Goal: Transaction & Acquisition: Purchase product/service

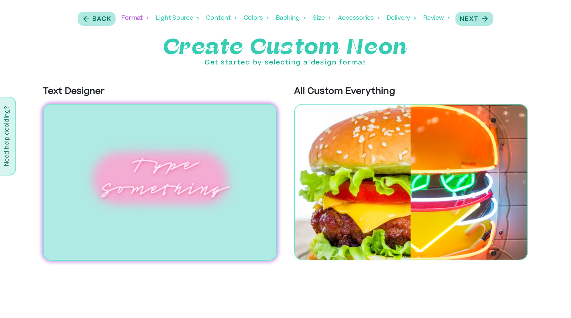
click at [170, 141] on img at bounding box center [160, 182] width 234 height 157
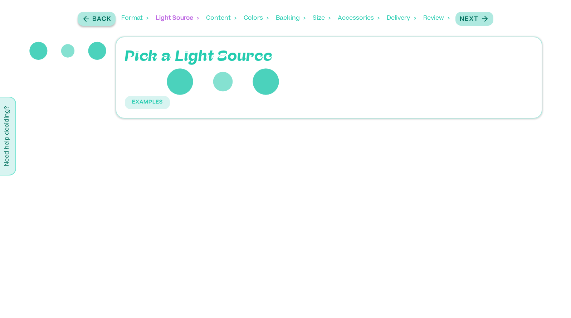
click at [101, 16] on p "Back" at bounding box center [101, 19] width 19 height 9
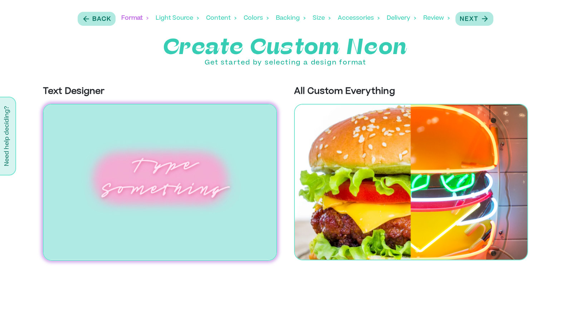
click at [125, 173] on img at bounding box center [160, 182] width 234 height 157
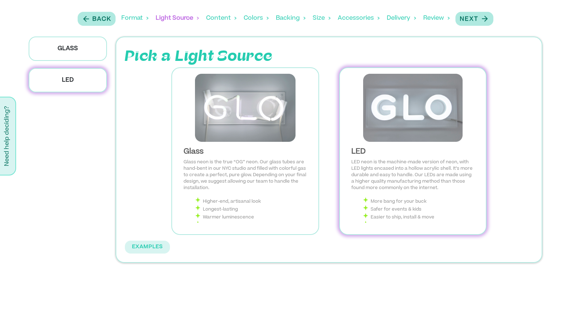
click at [381, 121] on img at bounding box center [413, 108] width 135 height 68
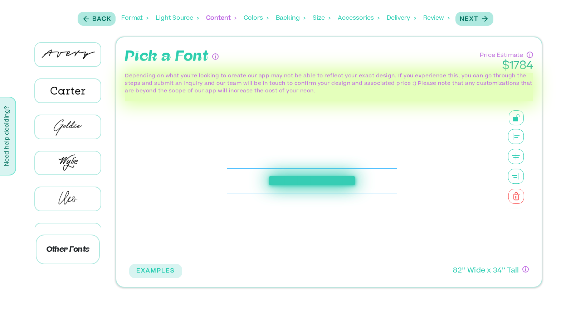
click at [276, 190] on div "**********" at bounding box center [312, 180] width 171 height 25
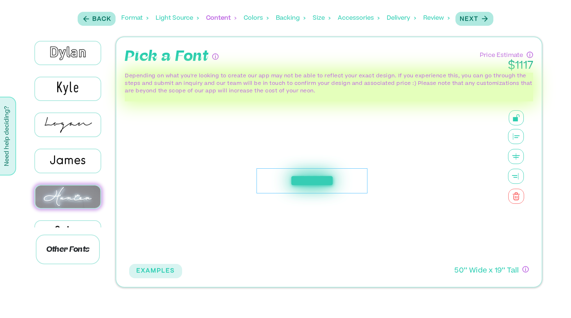
scroll to position [256, 0]
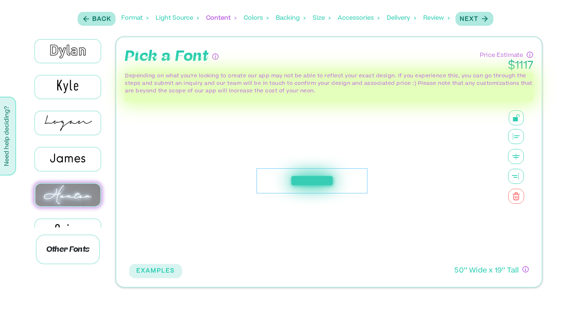
click at [68, 184] on img at bounding box center [67, 195] width 65 height 23
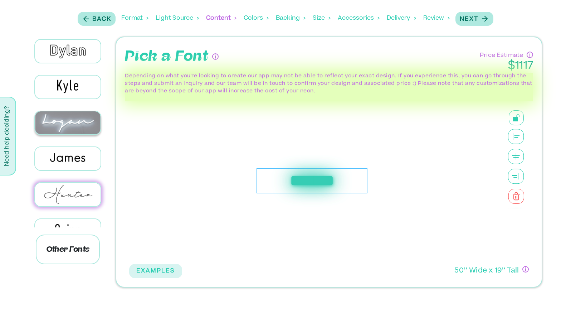
click at [72, 119] on img at bounding box center [67, 122] width 65 height 23
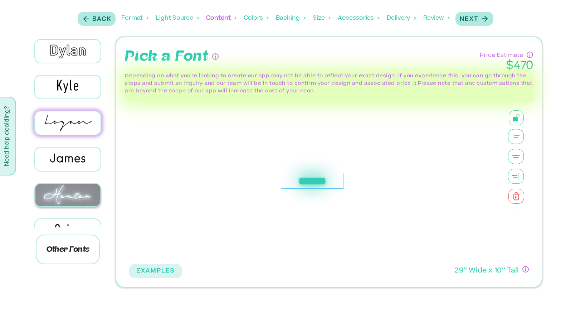
click at [63, 194] on img at bounding box center [67, 195] width 65 height 23
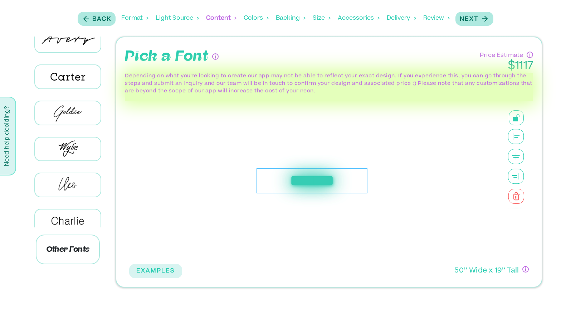
scroll to position [8, 0]
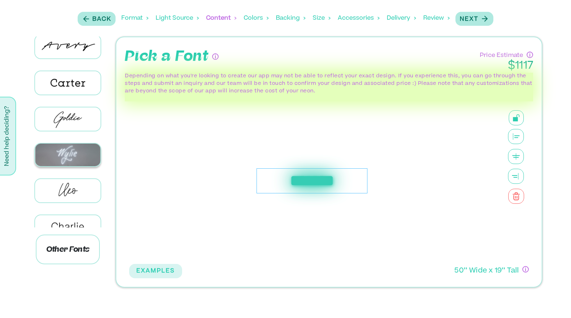
click at [66, 154] on img at bounding box center [67, 154] width 65 height 23
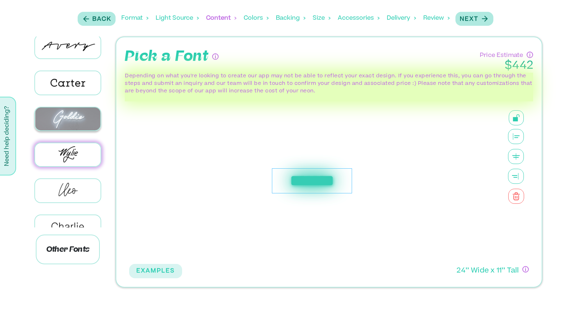
click at [71, 120] on img at bounding box center [67, 118] width 65 height 23
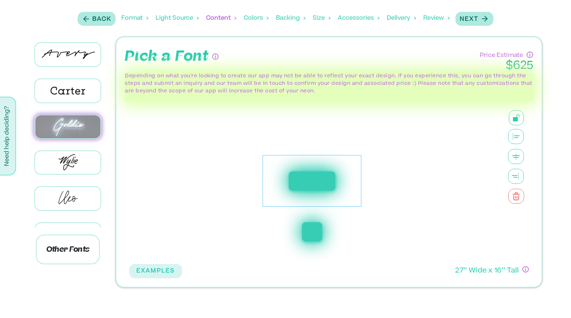
scroll to position [0, 0]
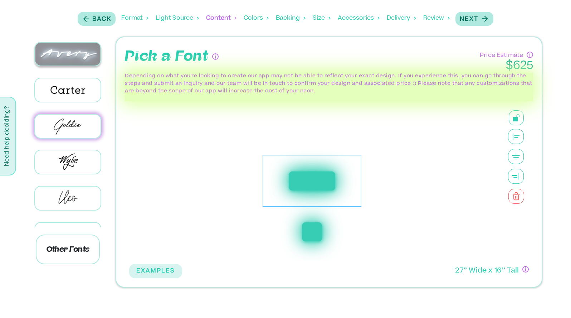
click at [77, 48] on img at bounding box center [67, 54] width 65 height 23
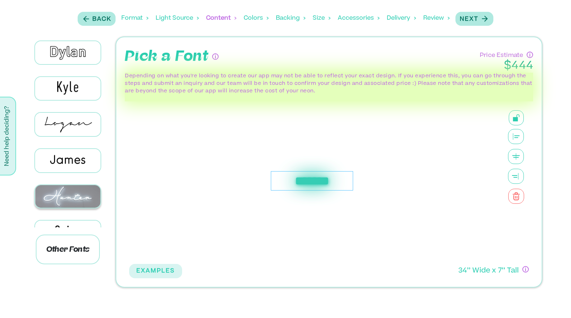
scroll to position [410, 0]
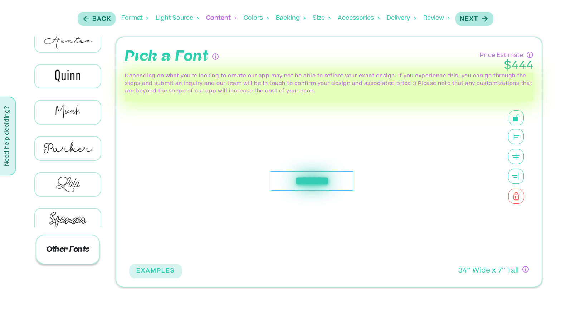
click at [74, 245] on p "Other Fonts" at bounding box center [68, 249] width 64 height 30
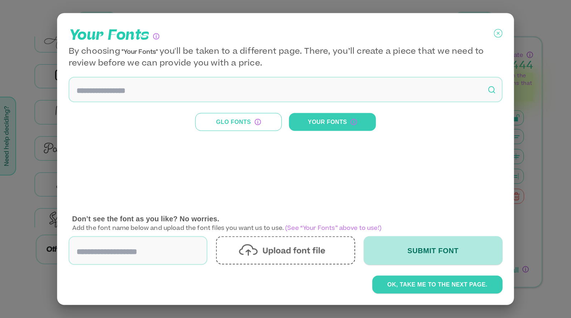
click at [500, 33] on icon at bounding box center [498, 34] width 9 height 18
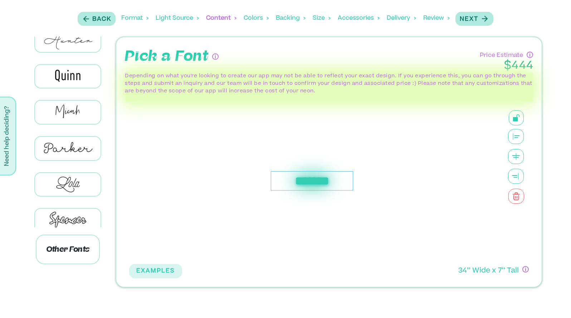
click at [325, 182] on div "*******" at bounding box center [312, 181] width 82 height 20
click at [259, 15] on div "Colors" at bounding box center [256, 18] width 25 height 22
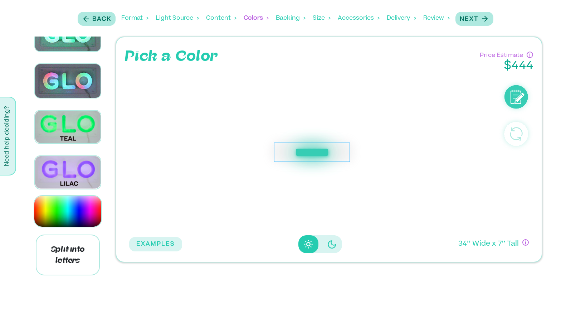
scroll to position [688, 0]
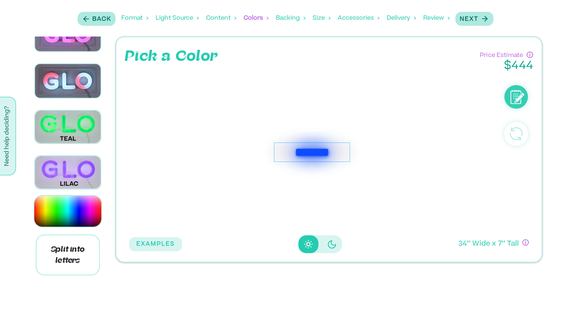
click at [286, 15] on div "Backing" at bounding box center [291, 18] width 30 height 22
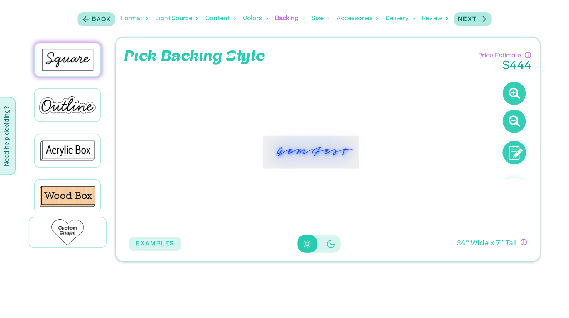
scroll to position [49, 0]
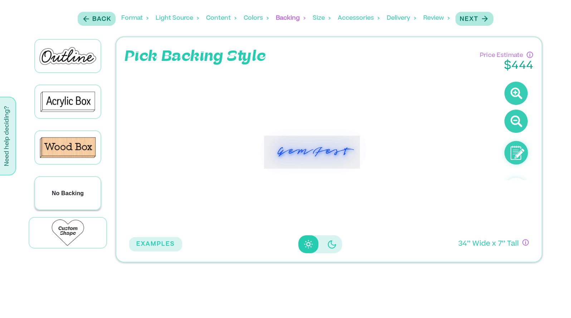
click at [76, 189] on p "No Backing" at bounding box center [68, 193] width 32 height 9
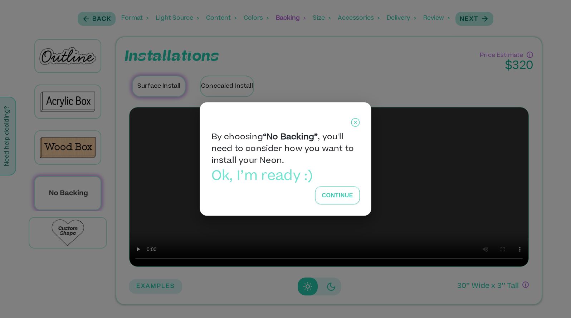
click at [340, 194] on button "Continue" at bounding box center [337, 195] width 44 height 18
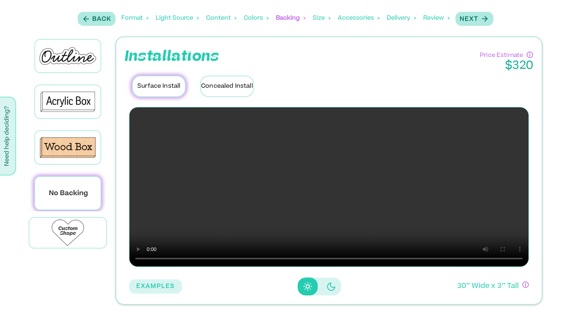
click at [324, 17] on div "Size" at bounding box center [322, 18] width 18 height 22
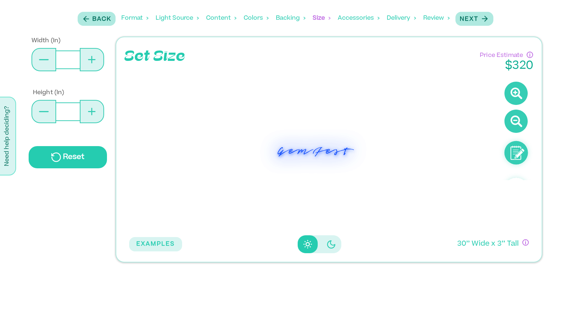
click at [288, 154] on div "GemFest" at bounding box center [312, 152] width 76 height 19
click at [513, 96] on icon at bounding box center [516, 93] width 23 height 23
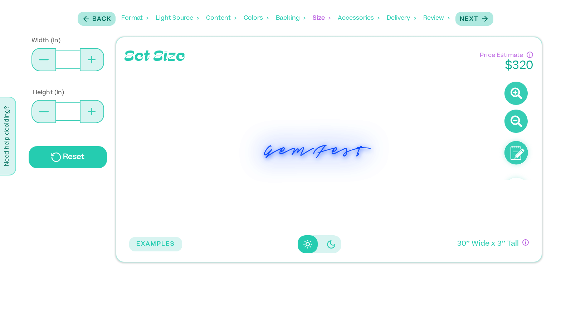
click at [513, 96] on icon at bounding box center [516, 93] width 23 height 23
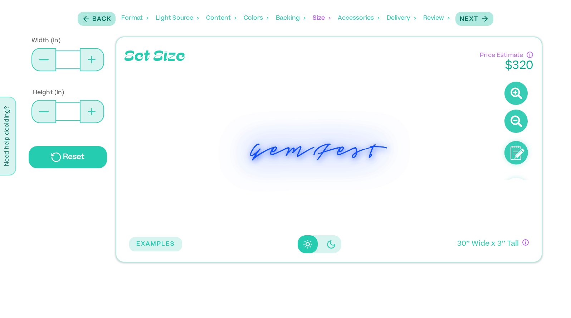
click at [513, 96] on icon at bounding box center [516, 93] width 23 height 23
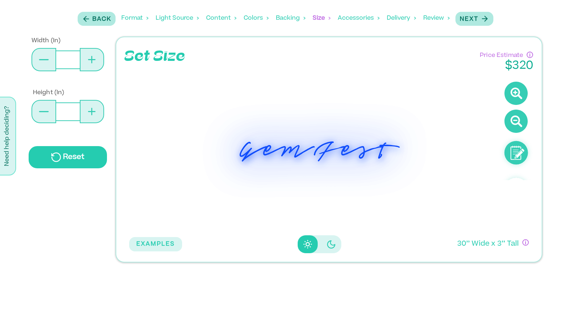
click at [513, 96] on icon at bounding box center [516, 93] width 23 height 23
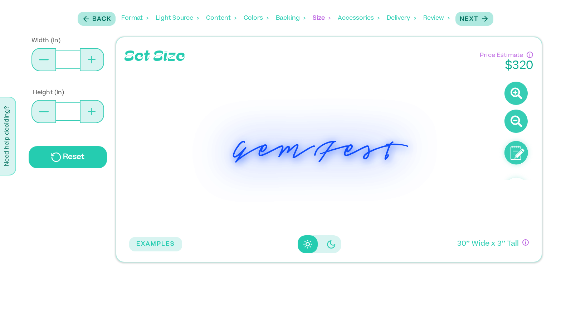
click at [513, 96] on icon at bounding box center [516, 93] width 23 height 23
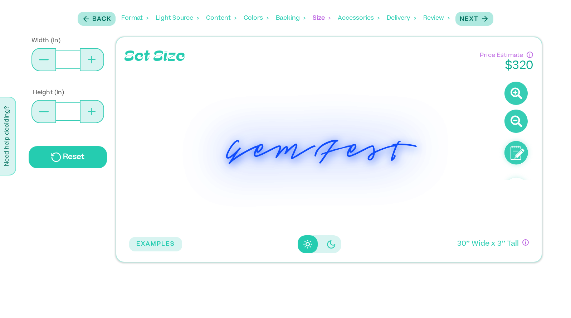
click at [513, 96] on icon at bounding box center [516, 93] width 23 height 23
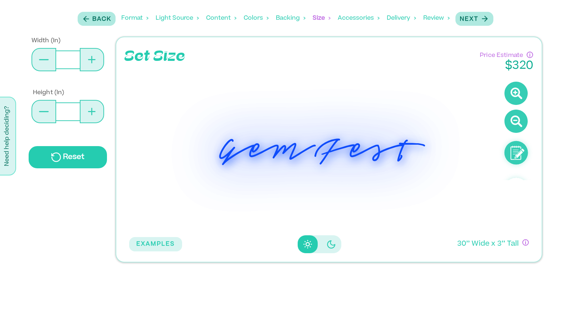
click at [513, 96] on icon at bounding box center [516, 93] width 23 height 23
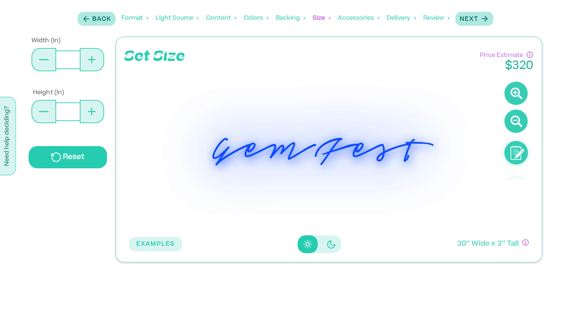
click at [513, 96] on icon at bounding box center [516, 93] width 23 height 23
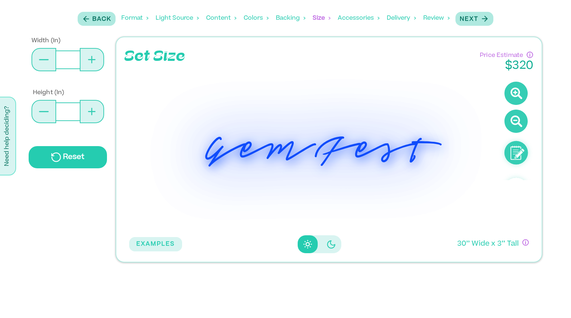
click at [513, 96] on icon at bounding box center [516, 93] width 23 height 23
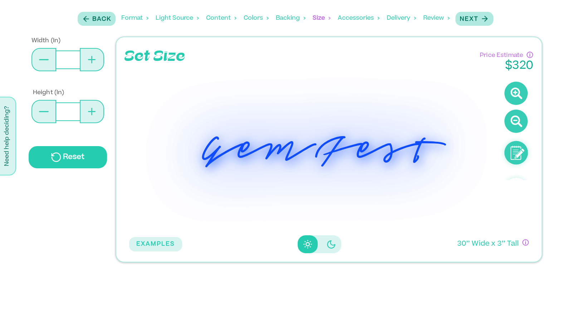
click at [513, 96] on icon at bounding box center [516, 93] width 23 height 23
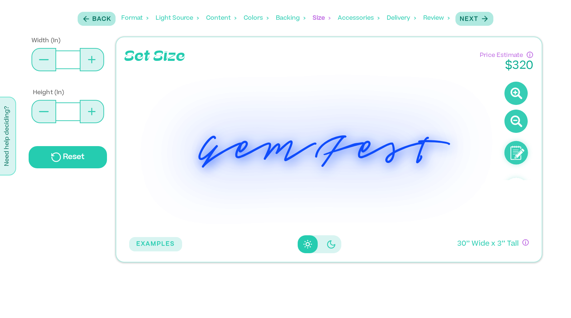
click at [513, 96] on icon at bounding box center [516, 93] width 23 height 23
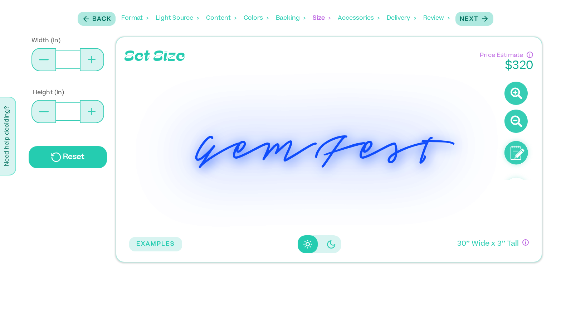
click at [513, 96] on icon at bounding box center [516, 93] width 23 height 23
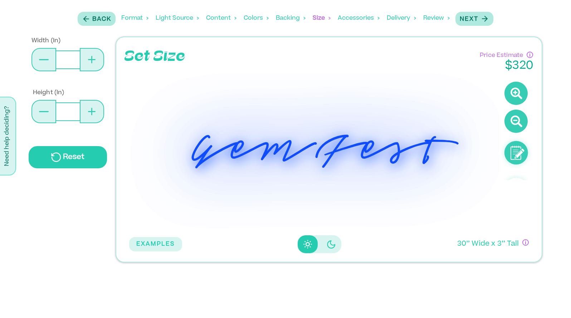
click at [513, 96] on icon at bounding box center [516, 93] width 23 height 23
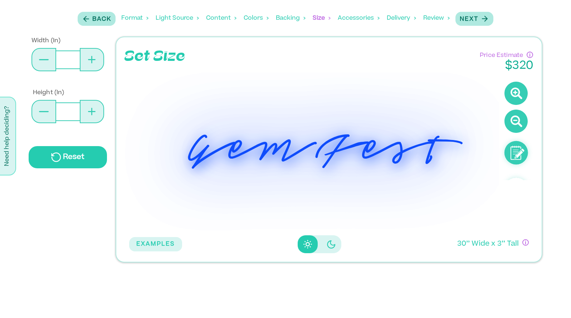
click at [92, 113] on icon at bounding box center [91, 112] width 1 height 8
type input "**"
type input "*"
click at [92, 113] on icon at bounding box center [91, 112] width 1 height 8
type input "**"
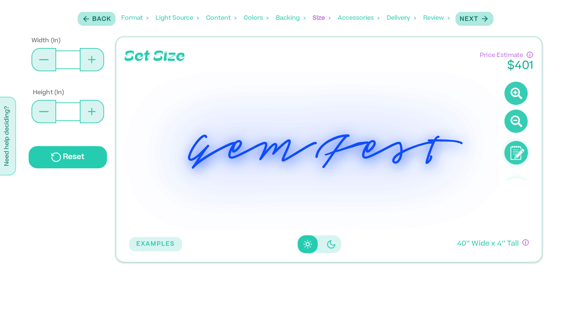
type input "*"
click at [92, 113] on icon at bounding box center [91, 112] width 1 height 8
type input "**"
type input "*"
click at [361, 16] on div "Accessories" at bounding box center [359, 18] width 42 height 22
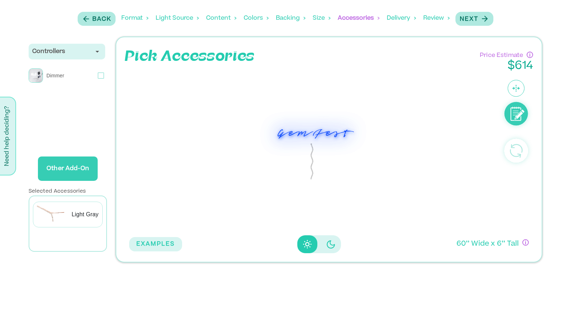
click at [392, 13] on div "Delivery" at bounding box center [401, 18] width 29 height 22
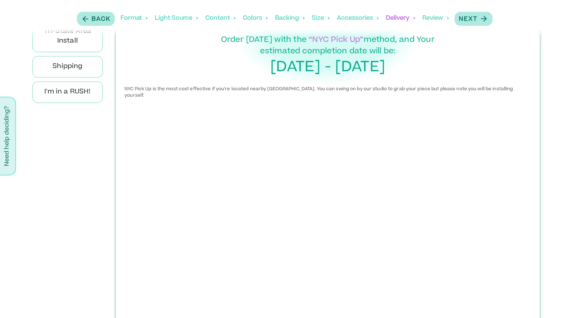
scroll to position [62, 0]
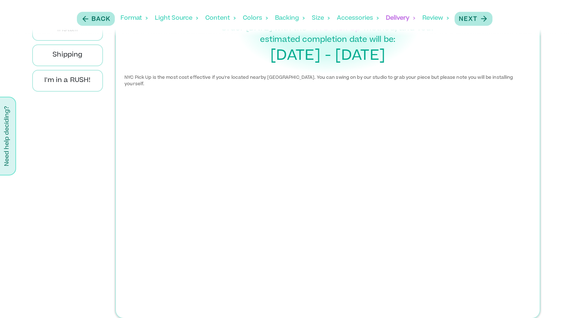
click at [136, 15] on div "Format" at bounding box center [134, 18] width 27 height 22
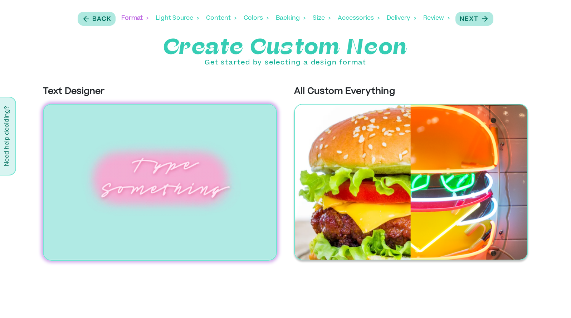
click at [317, 129] on img at bounding box center [411, 182] width 234 height 156
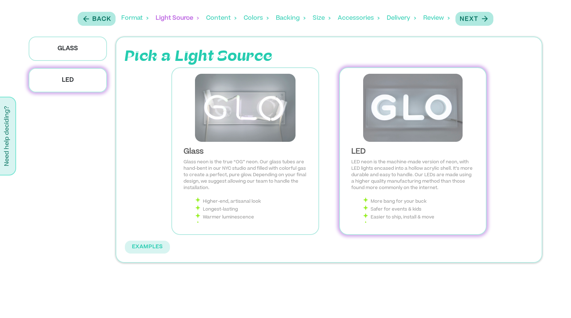
click at [396, 122] on img at bounding box center [413, 108] width 135 height 68
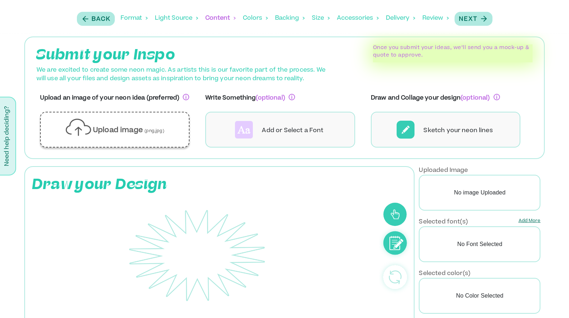
click at [156, 140] on div "Upload image (png,jpg)" at bounding box center [115, 130] width 138 height 24
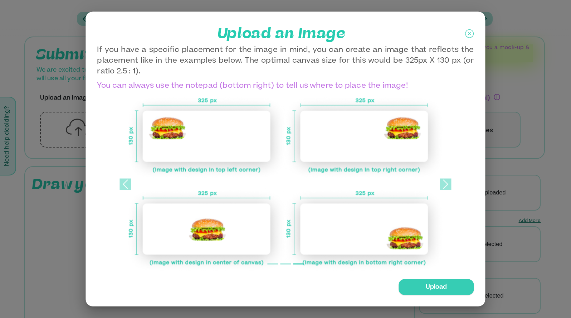
click at [468, 33] on icon at bounding box center [469, 33] width 3 height 3
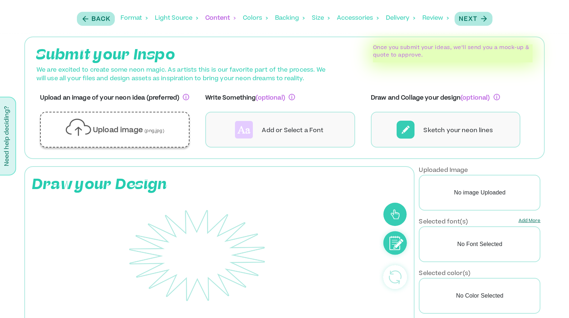
click at [78, 138] on div "Upload image (png,jpg)" at bounding box center [115, 130] width 138 height 24
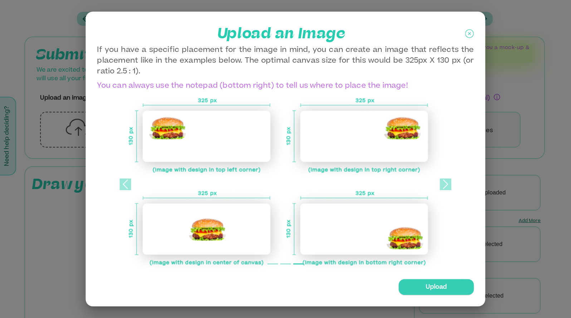
click at [471, 39] on icon at bounding box center [470, 34] width 9 height 18
